Goal: Book appointment/travel/reservation

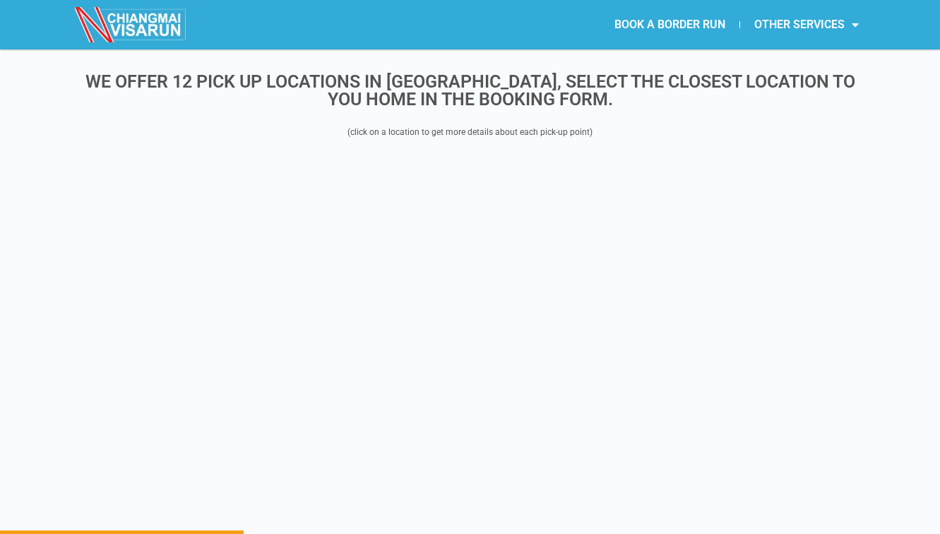
scroll to position [1700, 0]
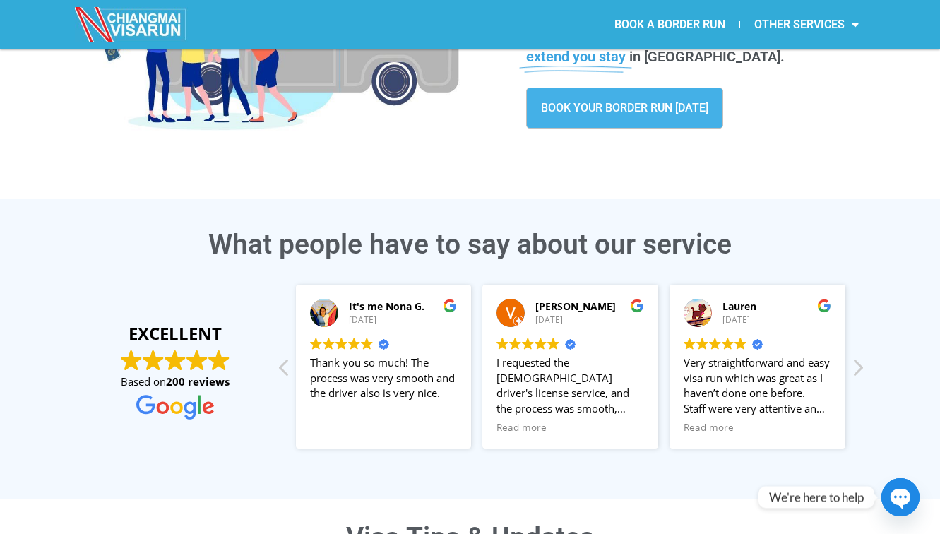
scroll to position [220, 0]
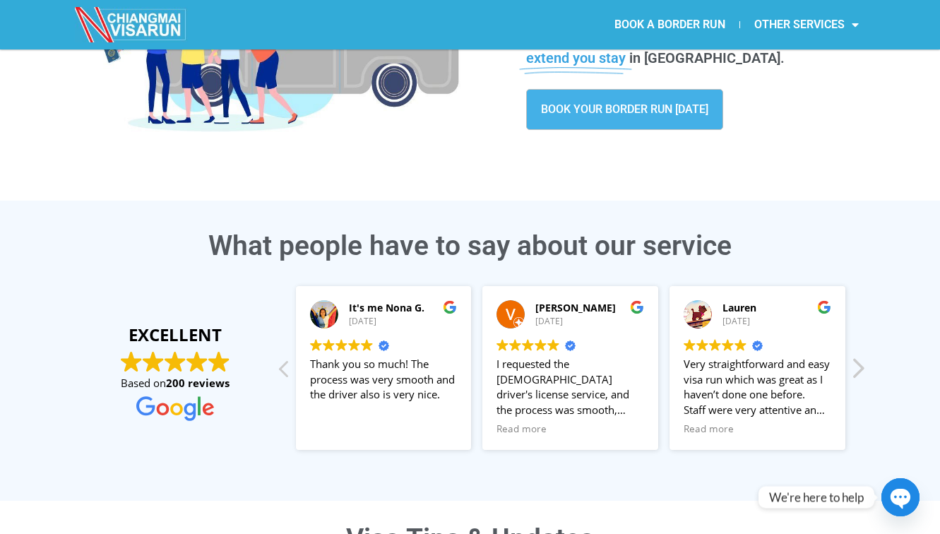
click at [860, 369] on div "Next review" at bounding box center [857, 373] width 17 height 34
click at [860, 369] on div "It's me Nona G. 28/07/2025 Trustindex verifies that the original source of the …" at bounding box center [571, 368] width 590 height 181
click at [281, 369] on div "Previous review" at bounding box center [284, 373] width 17 height 34
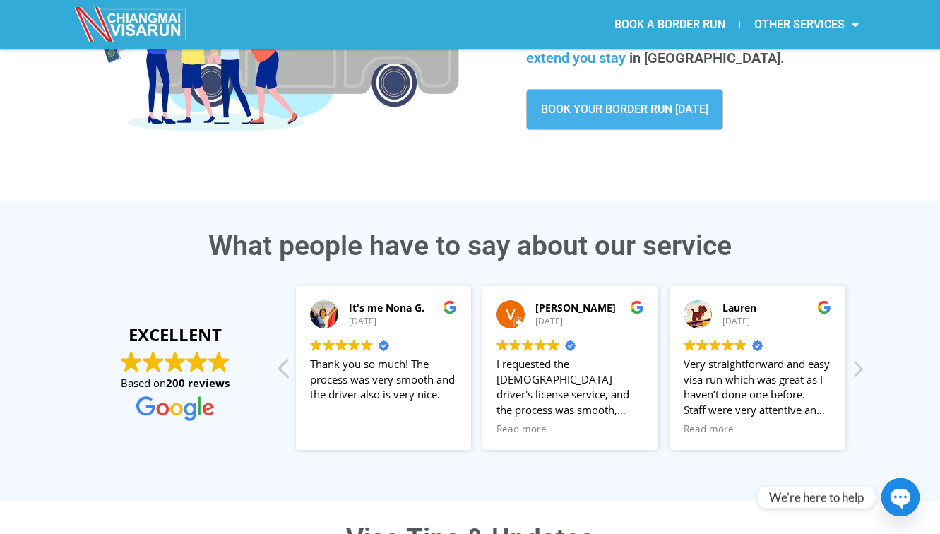
click at [281, 369] on div "Previous review" at bounding box center [284, 373] width 17 height 34
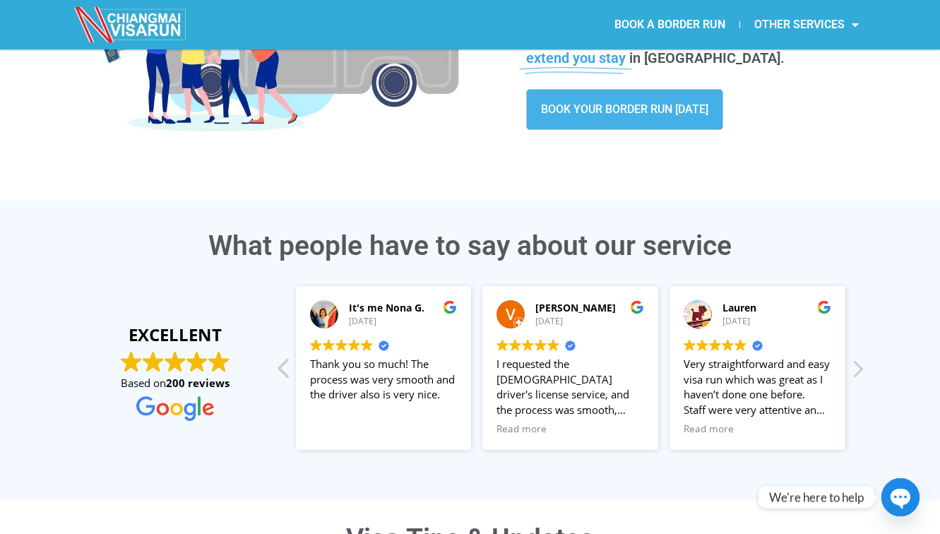
click at [281, 369] on div "Previous review" at bounding box center [284, 373] width 17 height 34
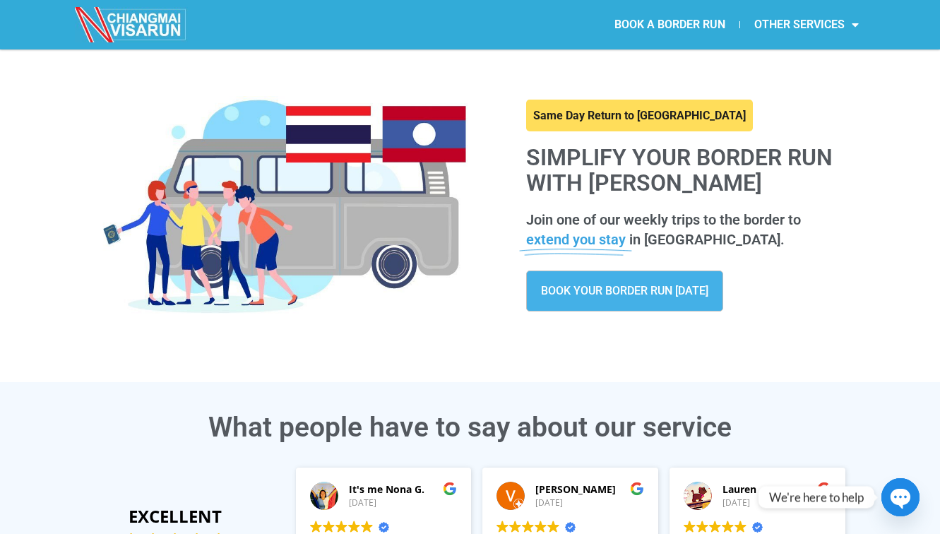
scroll to position [29, 0]
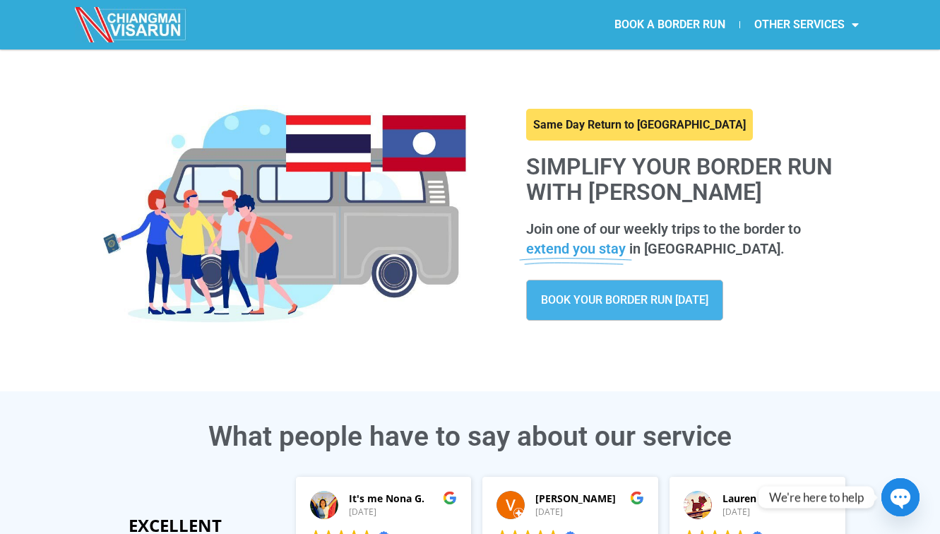
click at [584, 296] on span "BOOK YOUR BORDER RUN TODAY" at bounding box center [624, 300] width 167 height 11
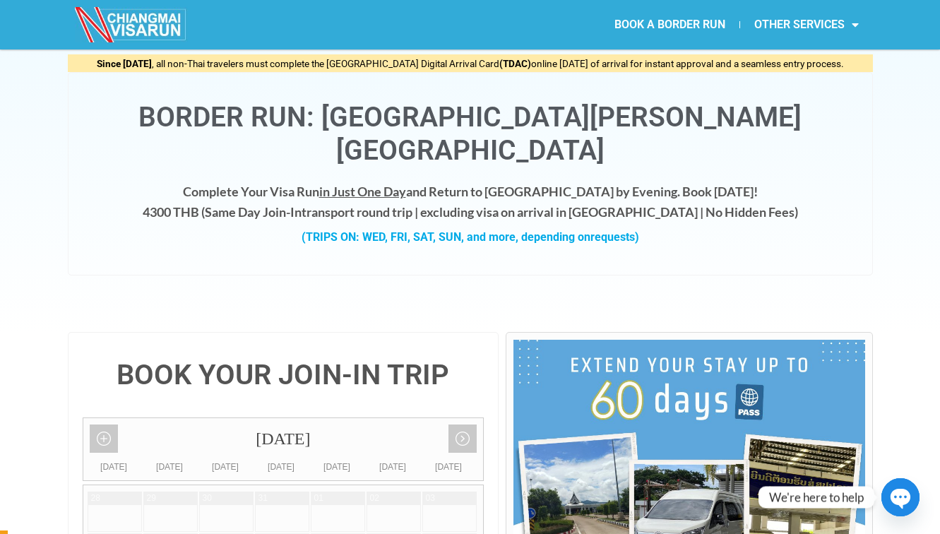
scroll to position [52, 0]
